Goal: Information Seeking & Learning: Learn about a topic

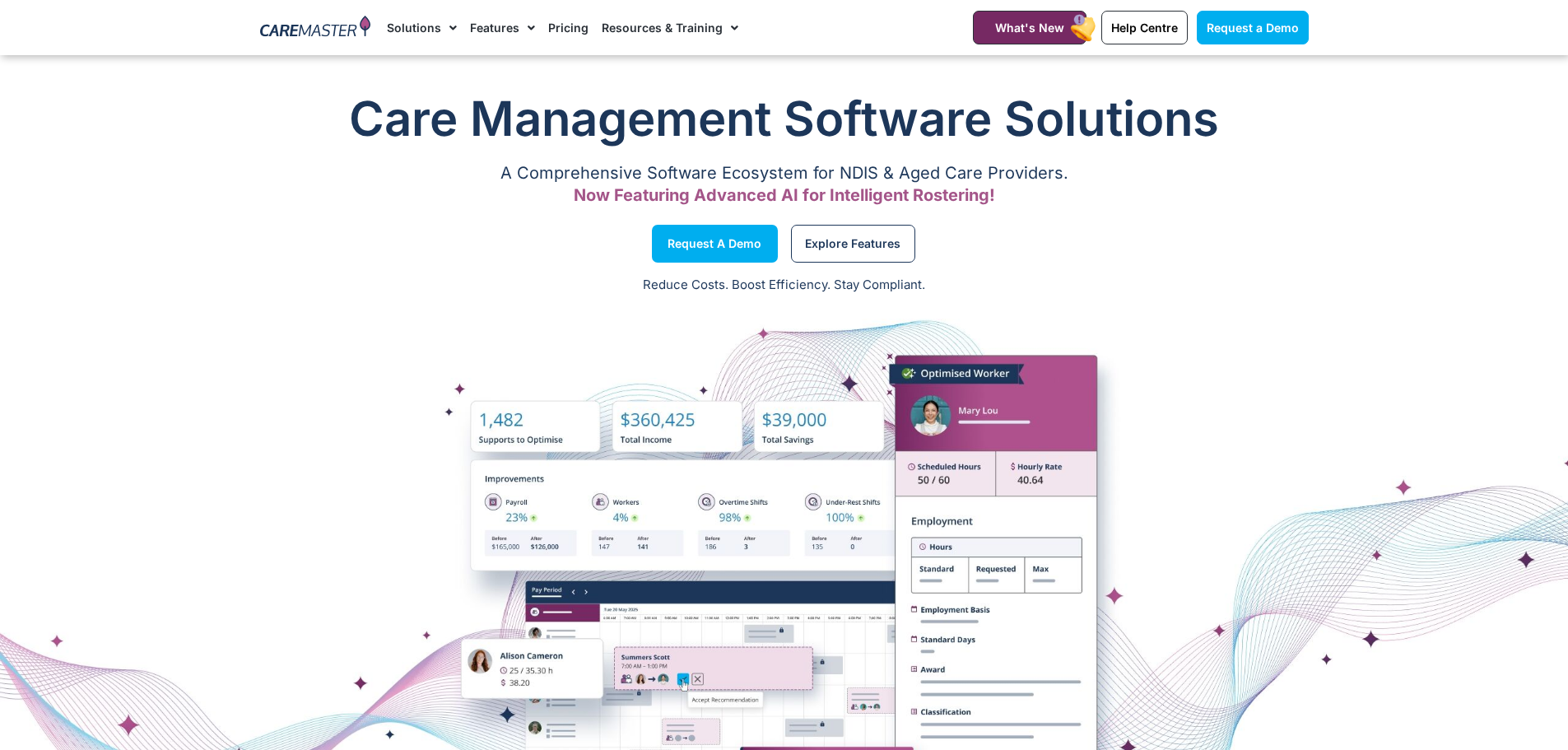
scroll to position [83, 0]
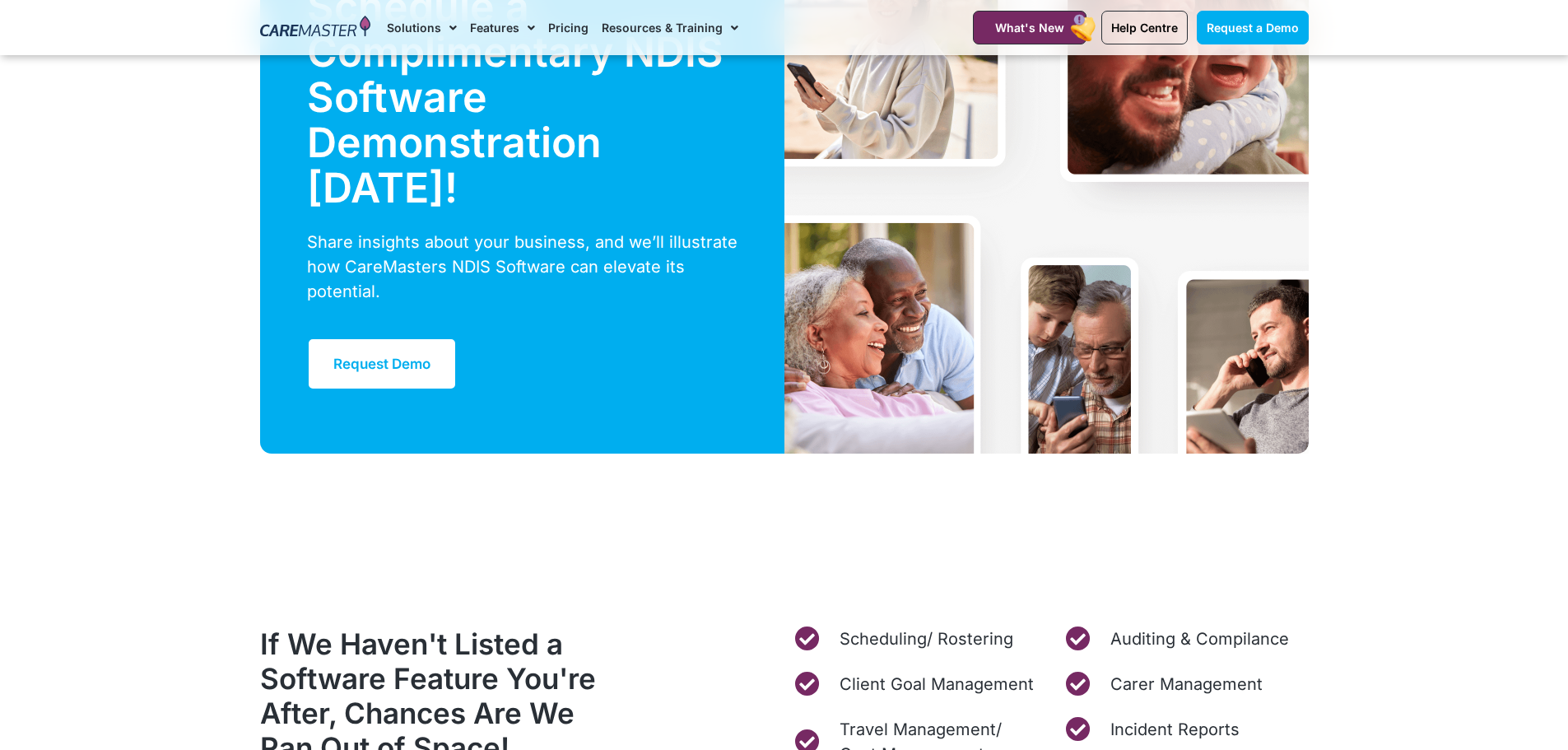
scroll to position [5761, 0]
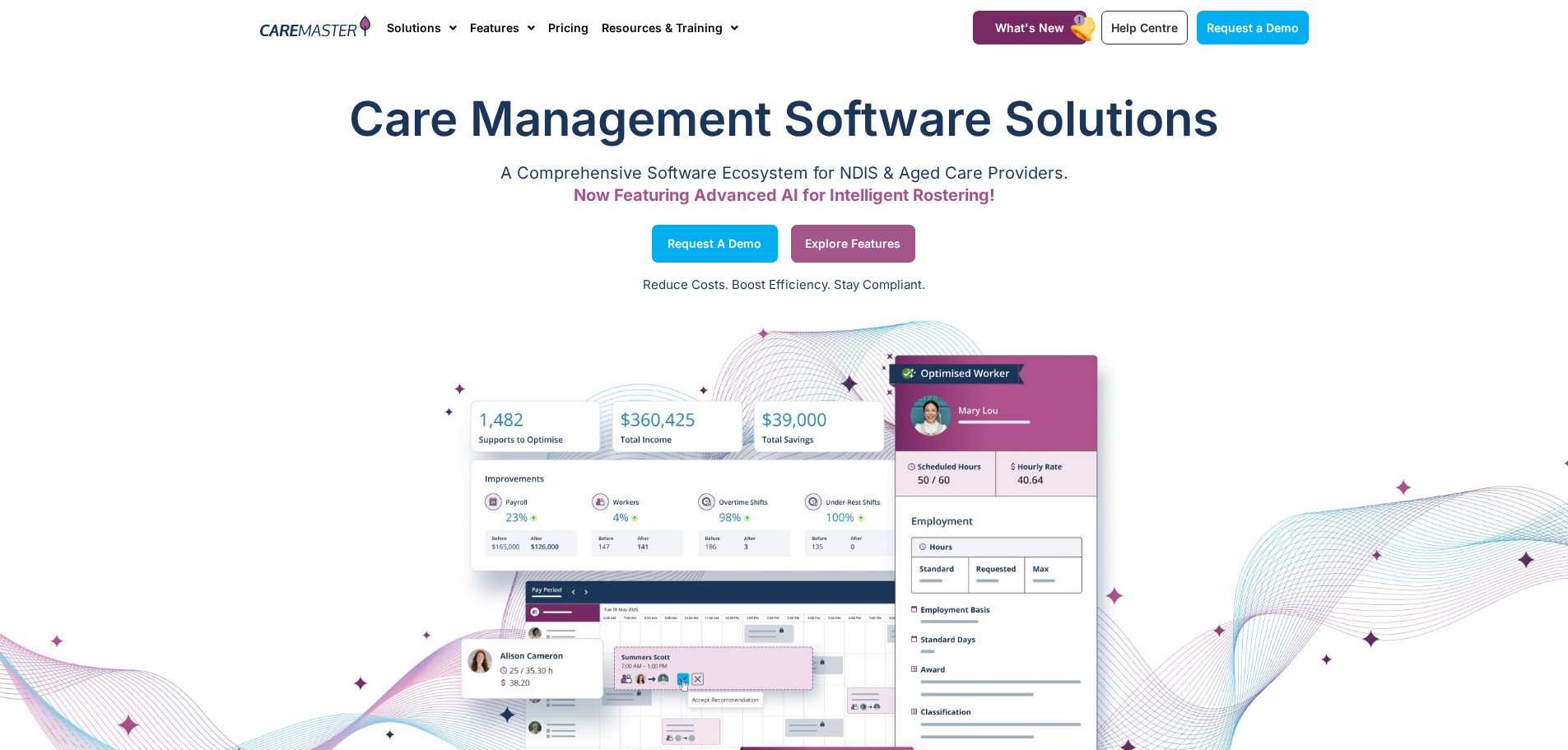
click at [815, 240] on span "Explore Features" at bounding box center [853, 244] width 96 height 8
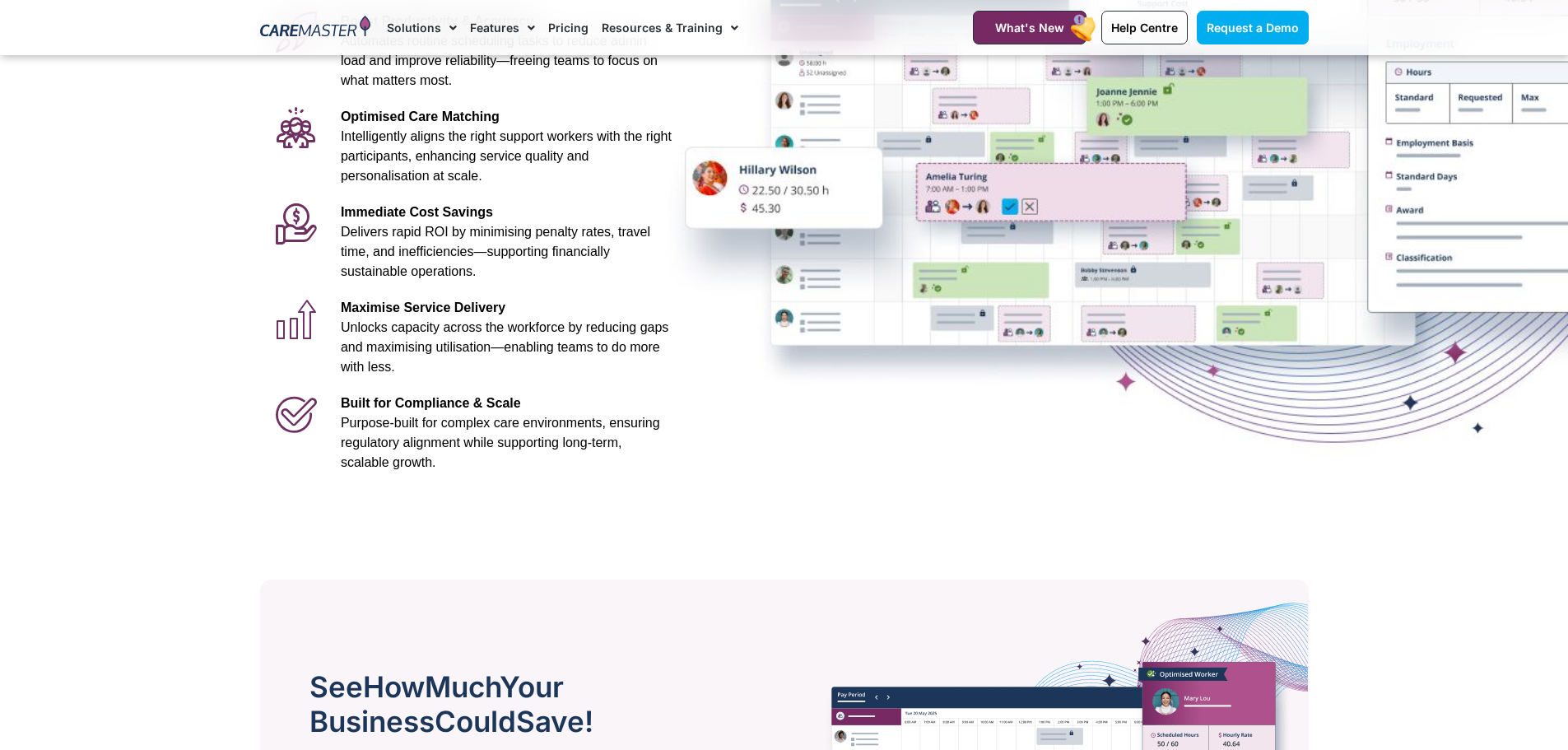
scroll to position [329, 0]
